Goal: Task Accomplishment & Management: Complete application form

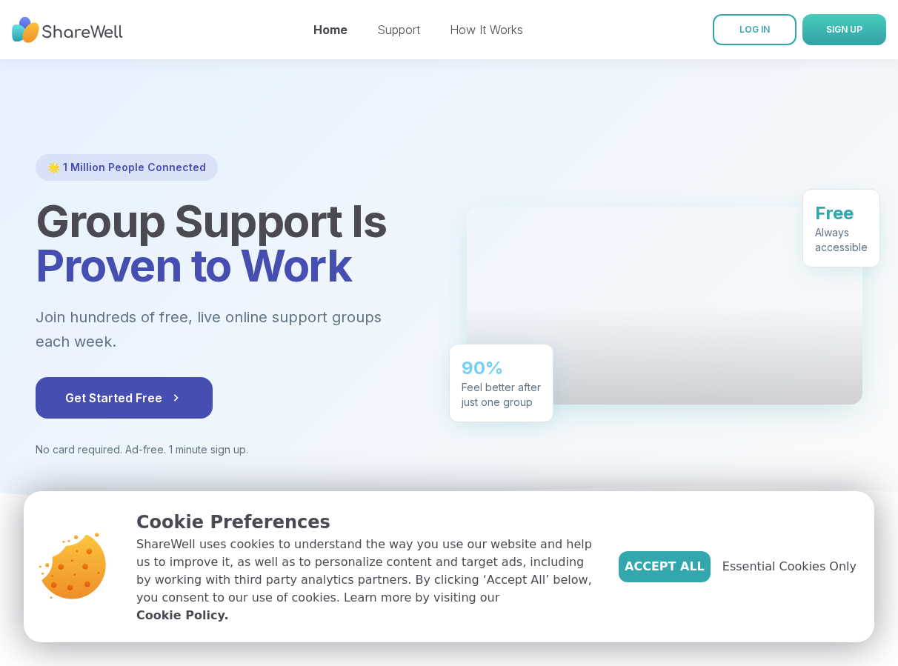
click at [838, 23] on span "SIGN UP" at bounding box center [844, 29] width 36 height 13
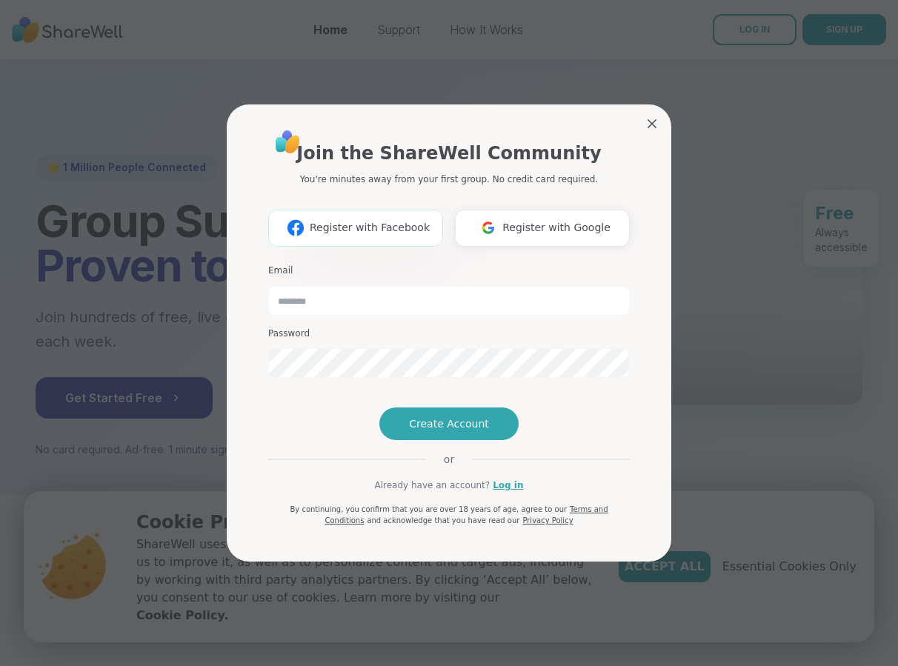
click at [414, 220] on span "Register with Facebook" at bounding box center [370, 228] width 120 height 16
click at [497, 286] on input "email" at bounding box center [448, 301] width 361 height 30
type input "**********"
click at [411, 440] on button "Create Account" at bounding box center [448, 423] width 139 height 33
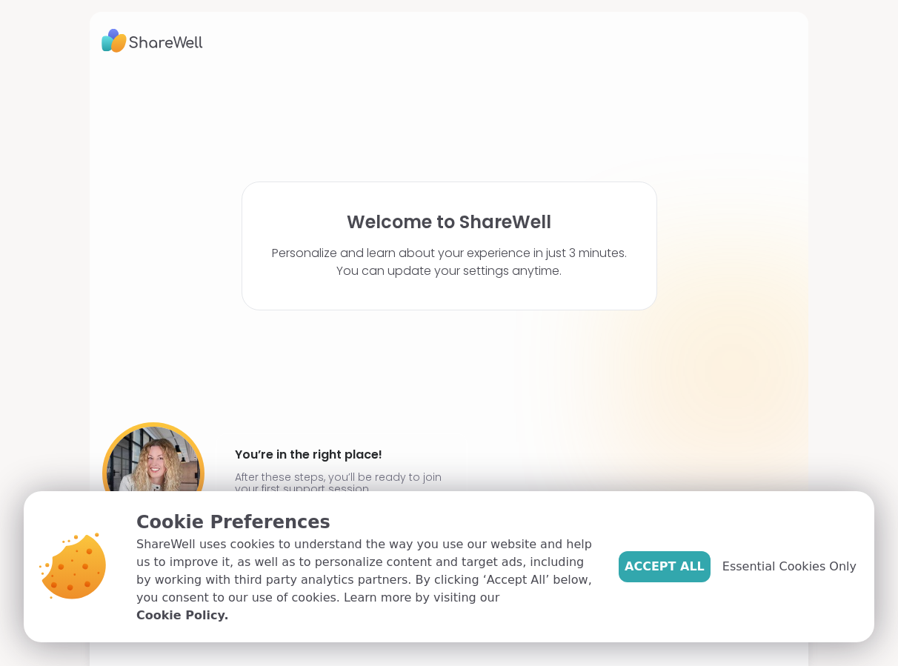
click at [439, 404] on div "Welcome to ShareWell Personalize and learn about your experience in just 3 minu…" at bounding box center [448, 315] width 695 height 490
click at [693, 569] on span "Accept All" at bounding box center [664, 567] width 80 height 18
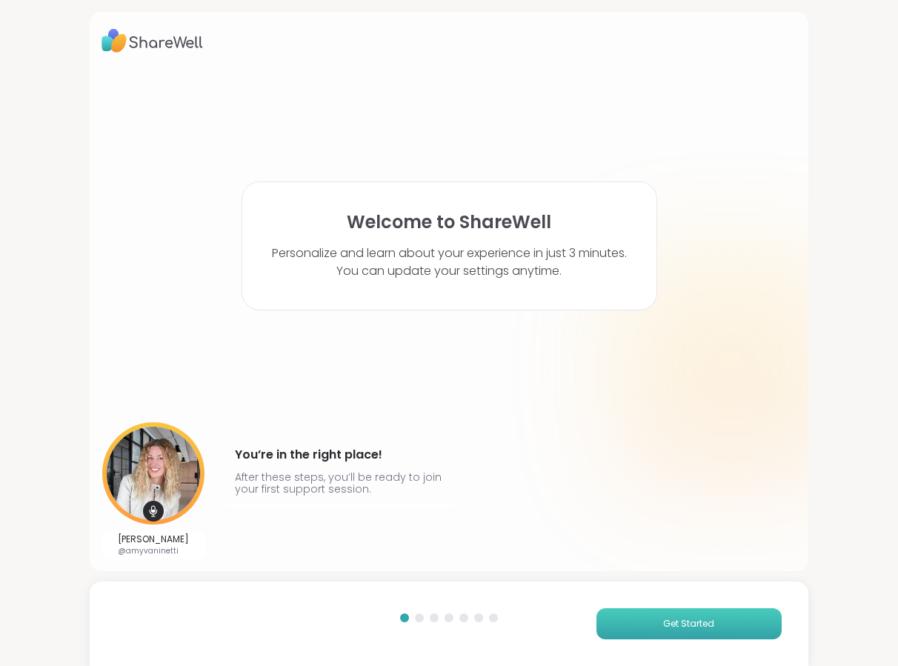
click at [693, 618] on span "Get Started" at bounding box center [688, 623] width 51 height 13
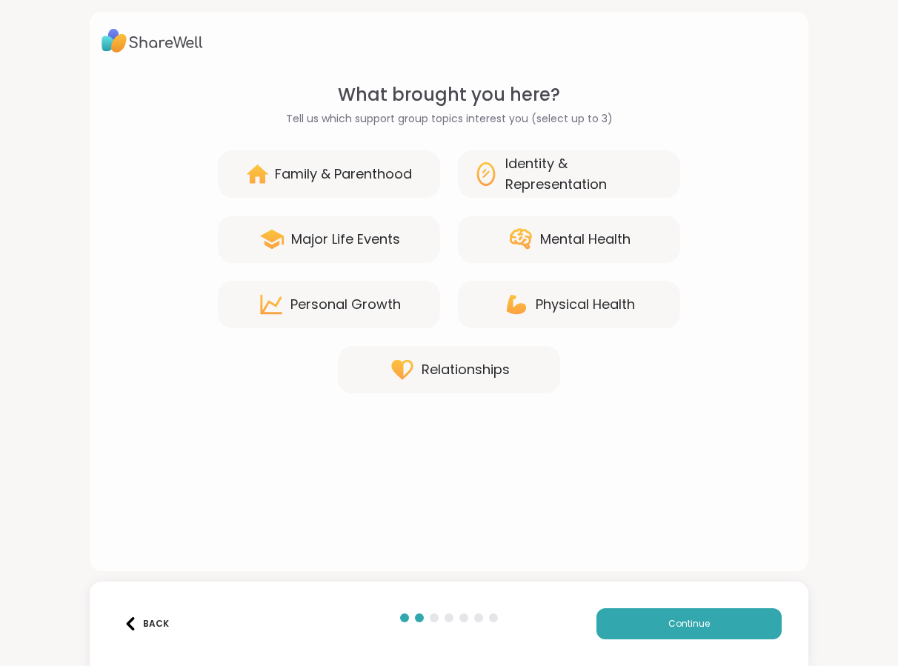
click at [344, 298] on div "Personal Growth" at bounding box center [345, 304] width 110 height 21
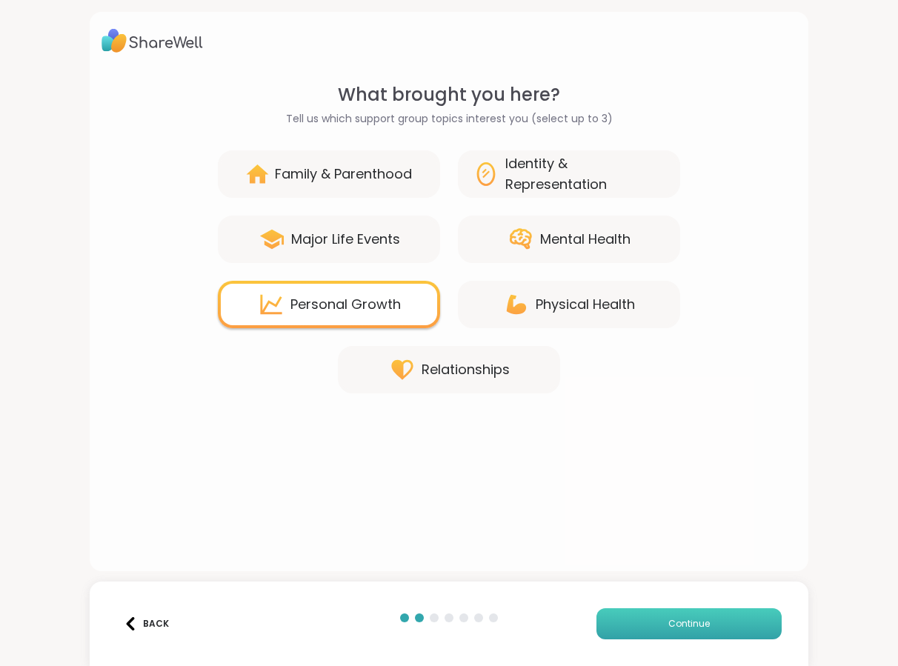
click at [654, 618] on button "Continue" at bounding box center [688, 623] width 185 height 31
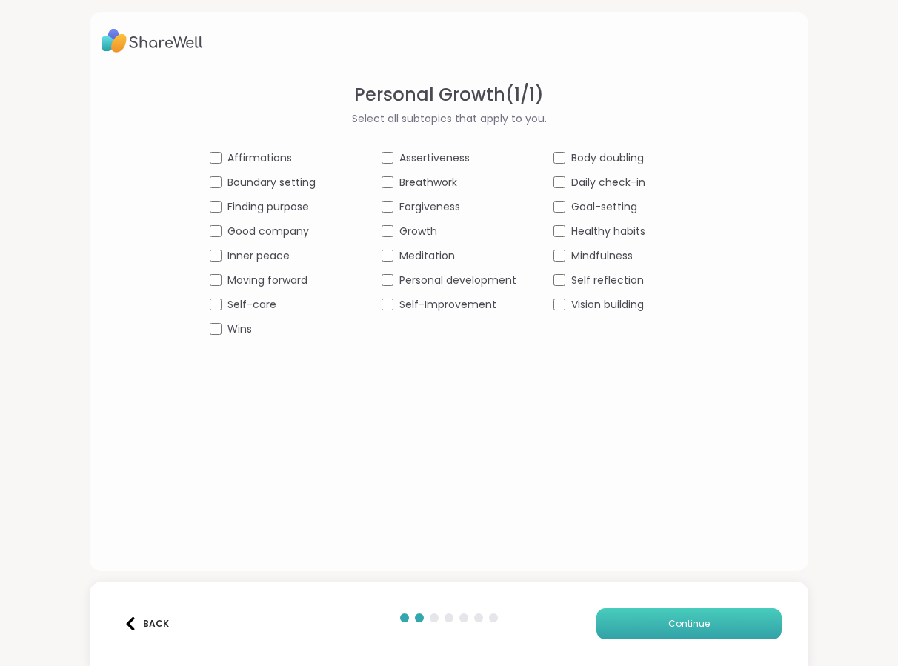
click at [647, 626] on button "Continue" at bounding box center [688, 623] width 185 height 31
